Goal: Navigation & Orientation: Go to known website

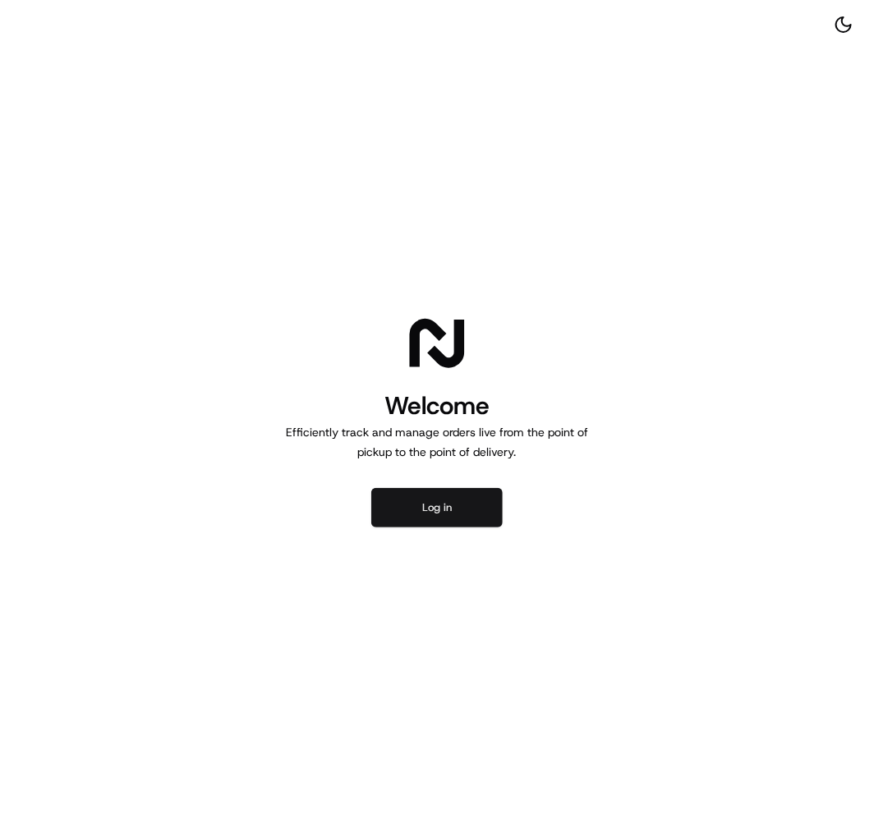
click at [420, 518] on button "Log in" at bounding box center [436, 507] width 131 height 39
